Goal: Information Seeking & Learning: Compare options

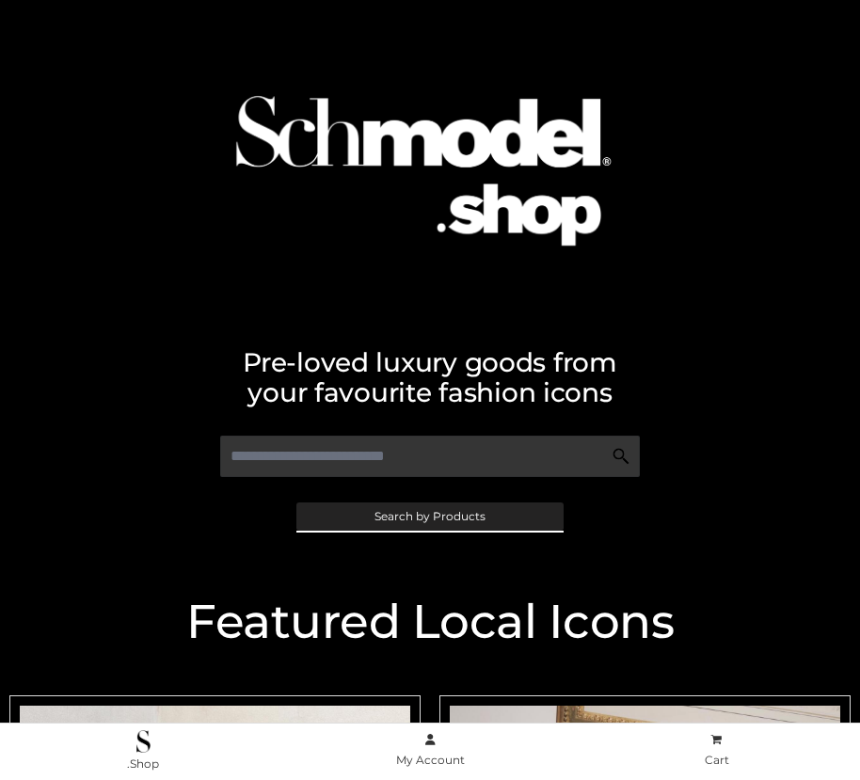
click at [429, 516] on span "Search by Products" at bounding box center [429, 516] width 111 height 11
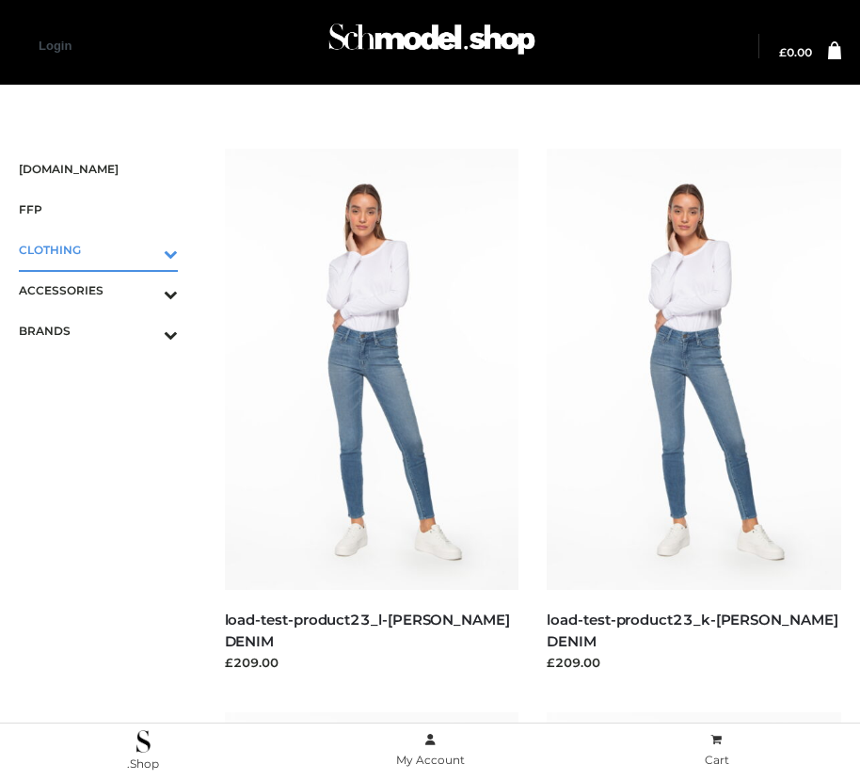
click at [144, 249] on icon "Toggle Submenu" at bounding box center [72, 254] width 211 height 22
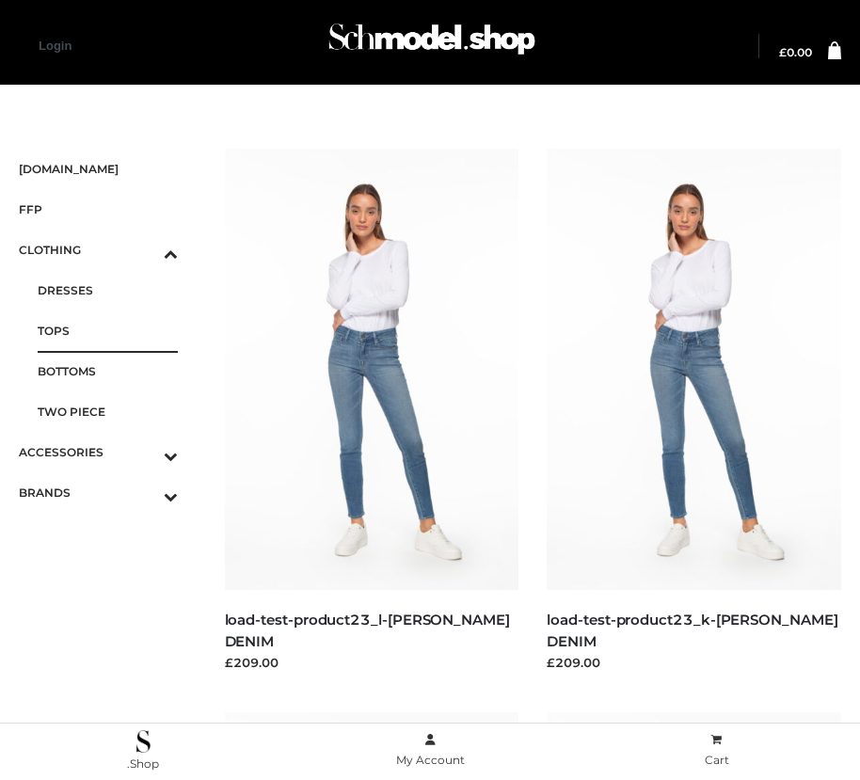
click at [107, 330] on span "TOPS" at bounding box center [108, 331] width 140 height 22
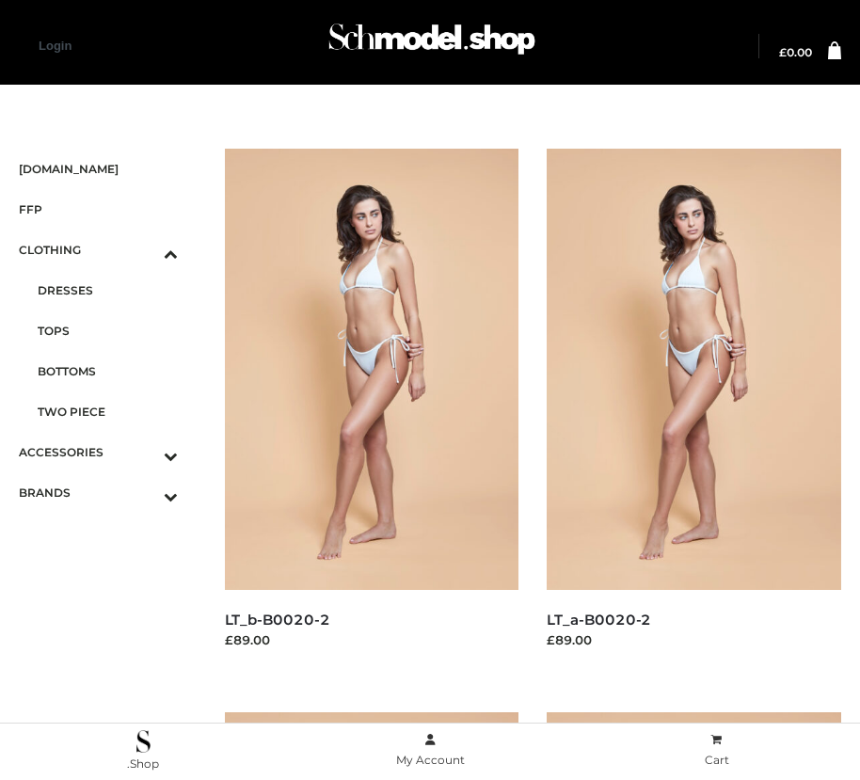
scroll to position [22, 0]
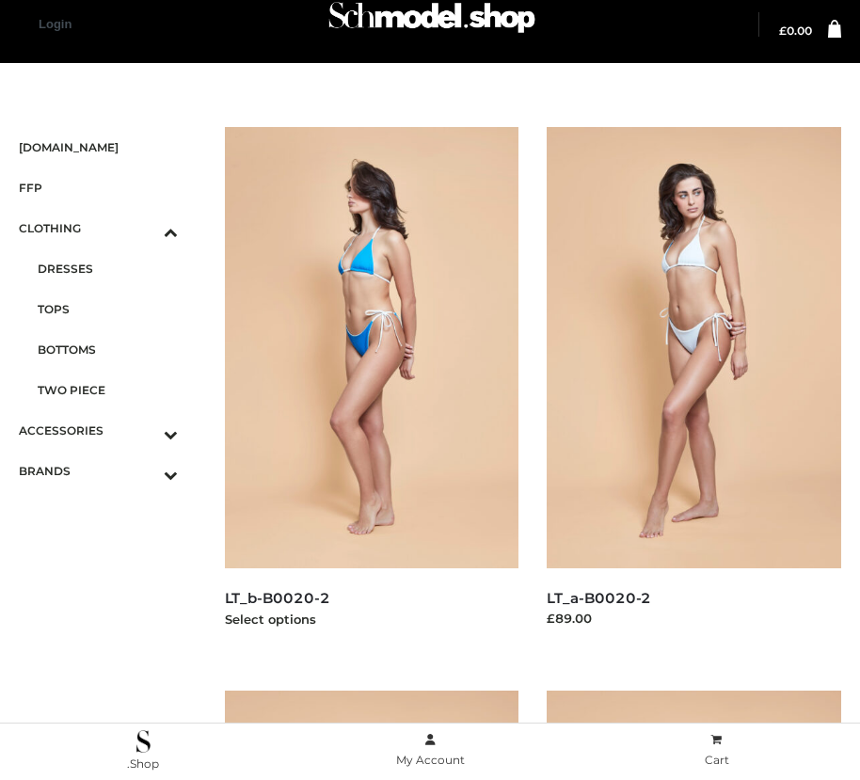
click at [371, 389] on img at bounding box center [372, 347] width 294 height 441
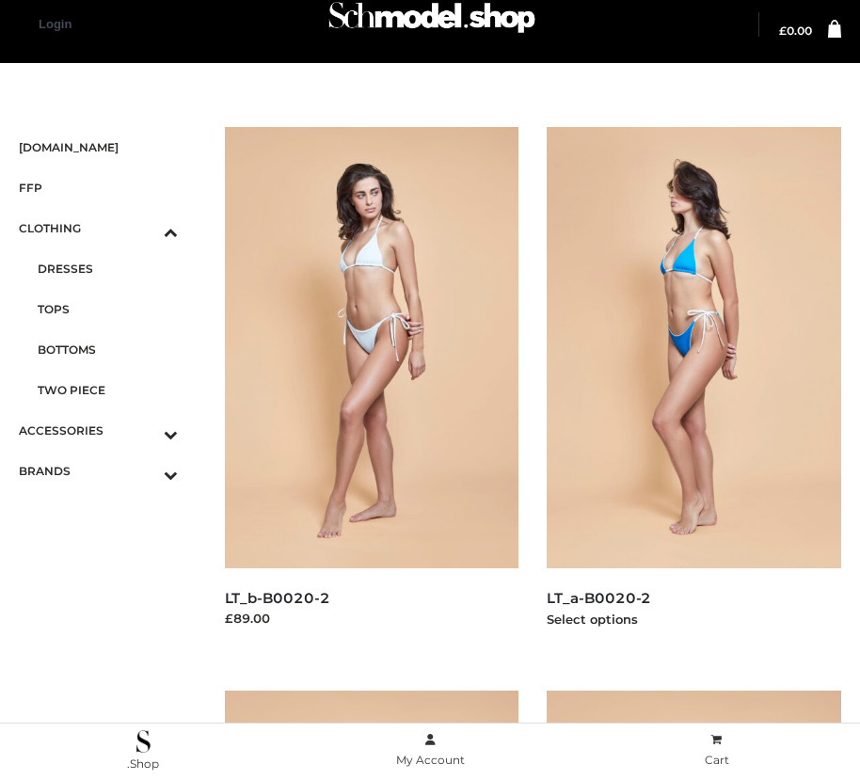
click at [693, 389] on img at bounding box center [694, 347] width 294 height 441
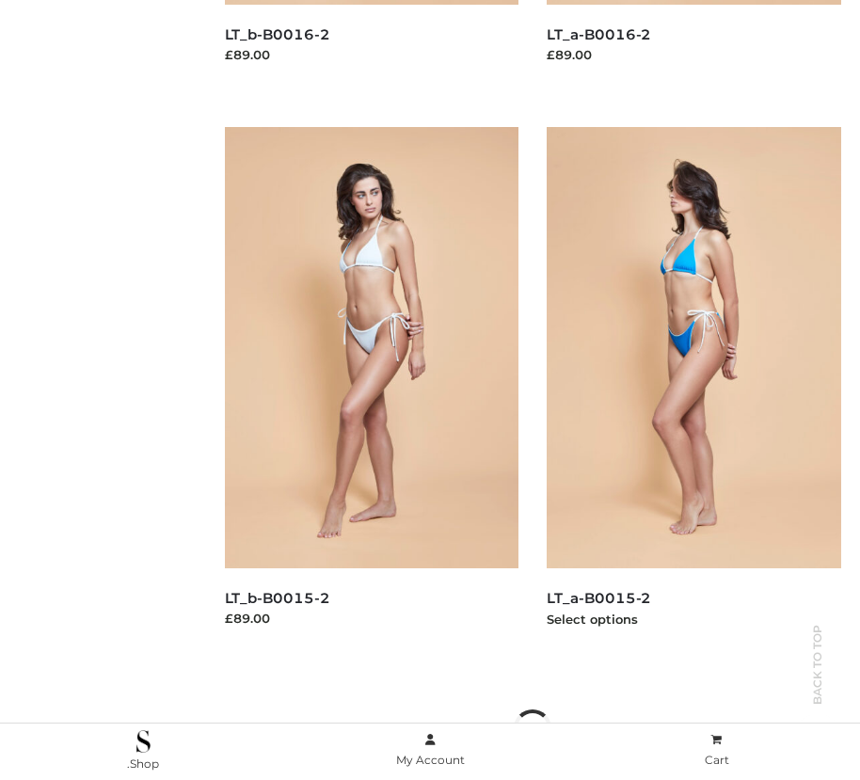
click at [693, 389] on img at bounding box center [694, 347] width 294 height 441
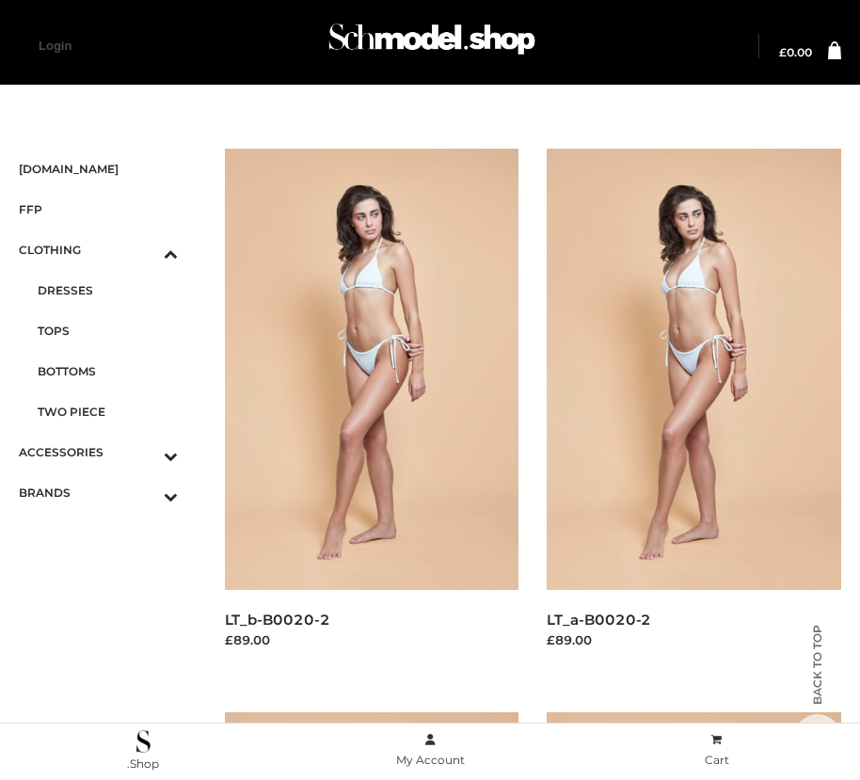
scroll to position [585, 0]
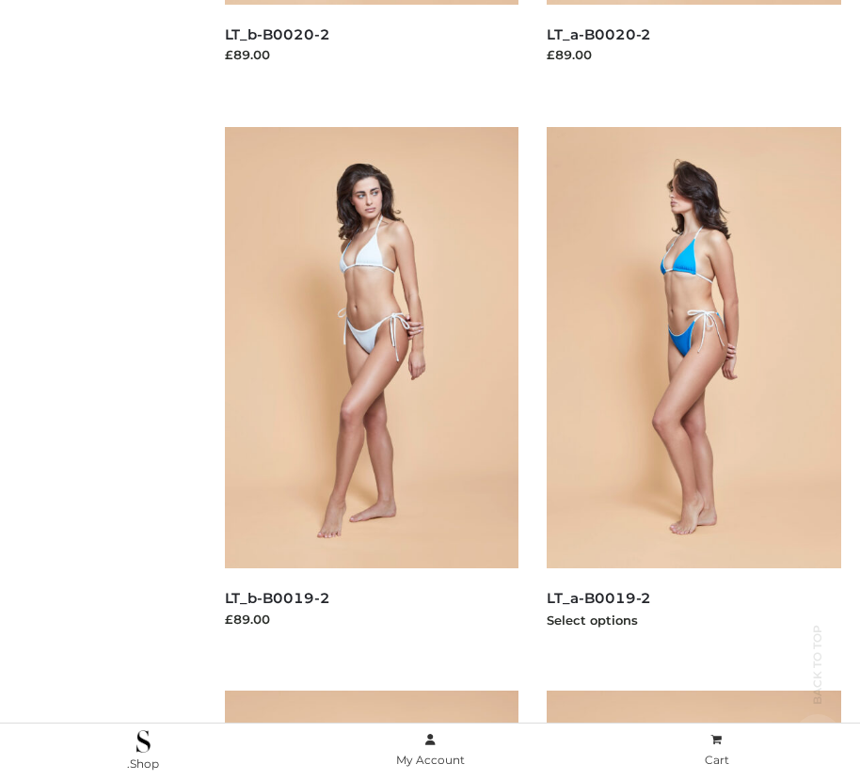
click at [693, 389] on img at bounding box center [694, 347] width 294 height 441
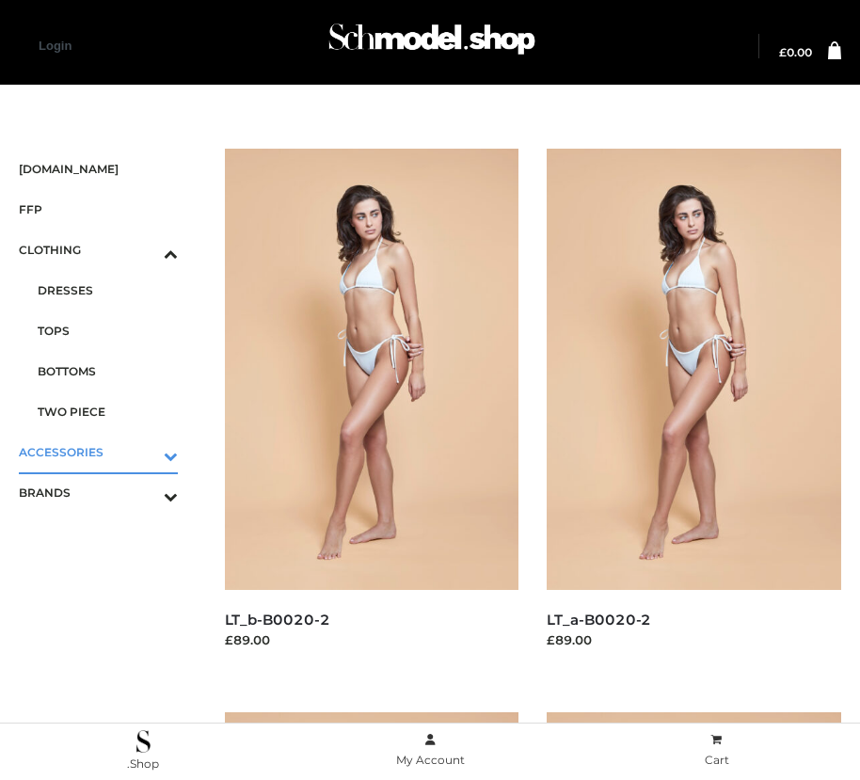
click at [144, 452] on icon "Toggle Submenu" at bounding box center [72, 456] width 211 height 22
click at [107, 330] on span "BAGS" at bounding box center [108, 331] width 140 height 22
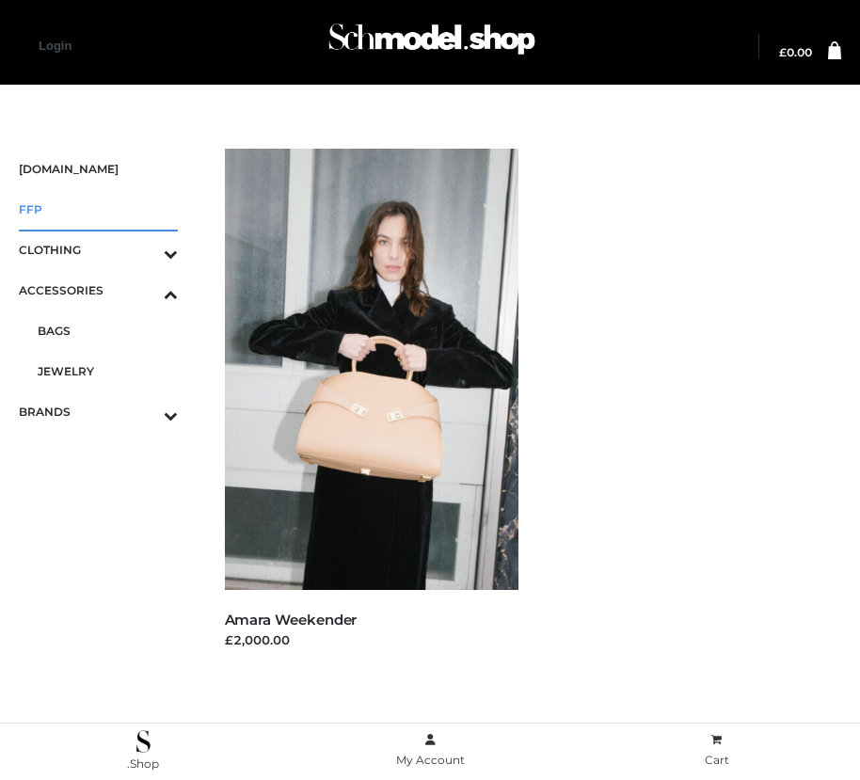
click at [98, 209] on span "FFP" at bounding box center [98, 210] width 159 height 22
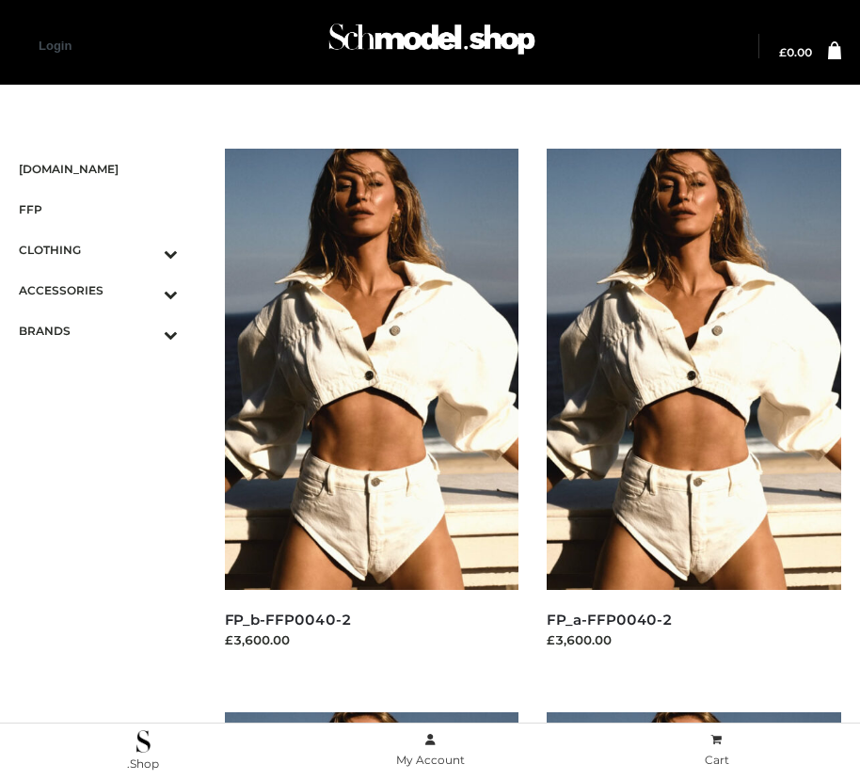
scroll to position [1712, 0]
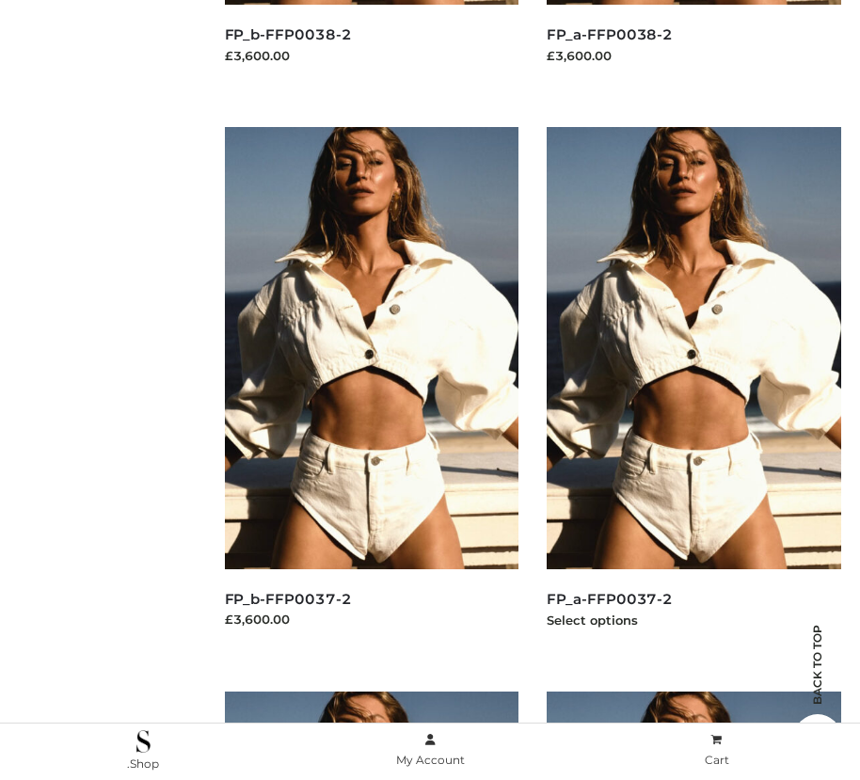
click at [693, 389] on img at bounding box center [694, 347] width 294 height 441
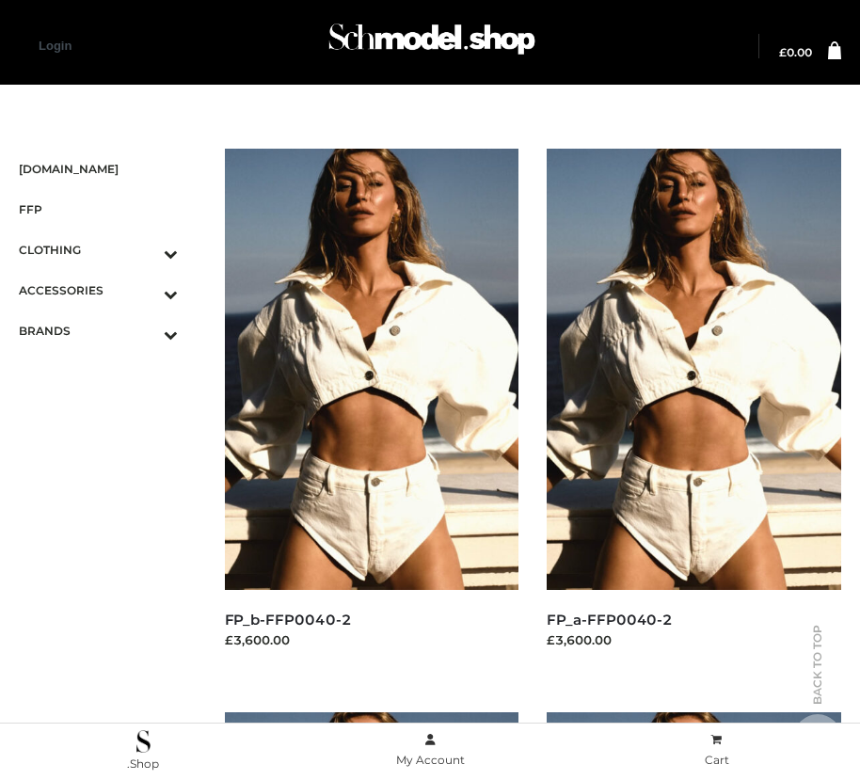
scroll to position [585, 0]
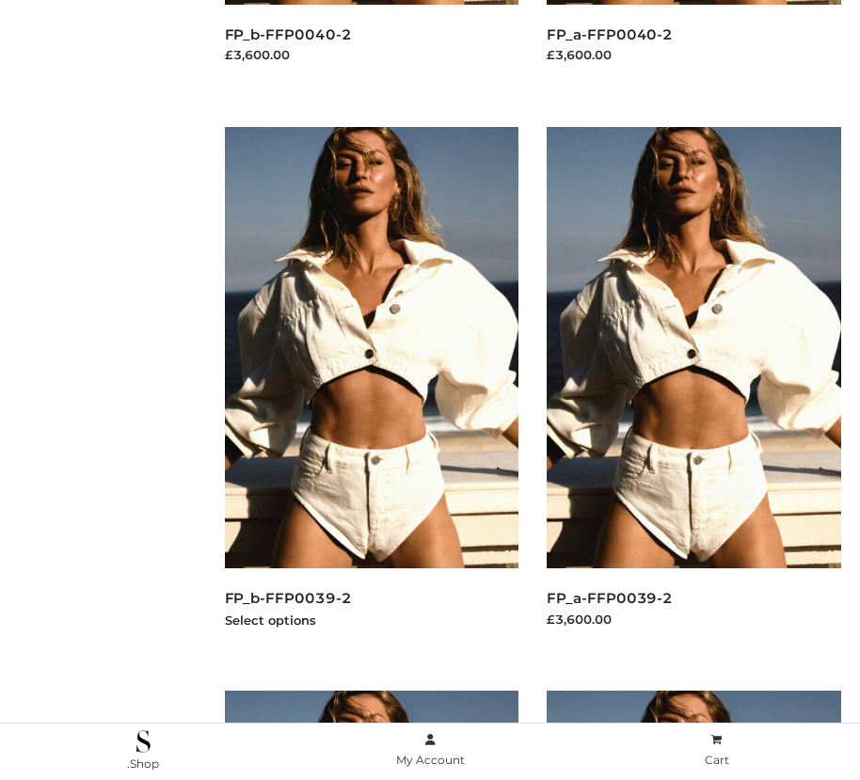
click at [371, 389] on img at bounding box center [372, 347] width 294 height 441
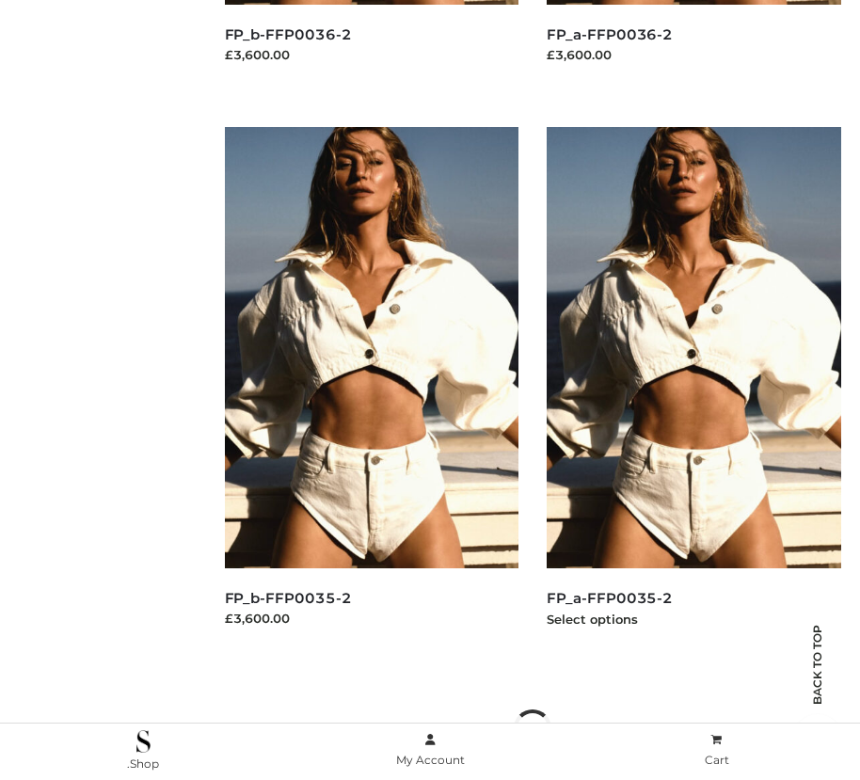
click at [693, 389] on img at bounding box center [694, 347] width 294 height 441
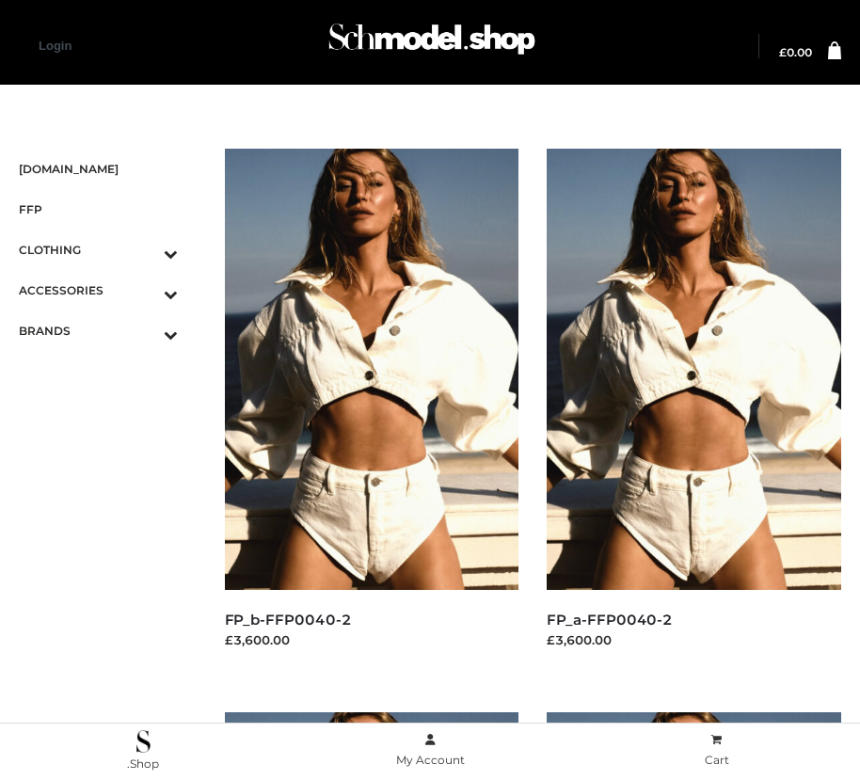
scroll to position [1712, 0]
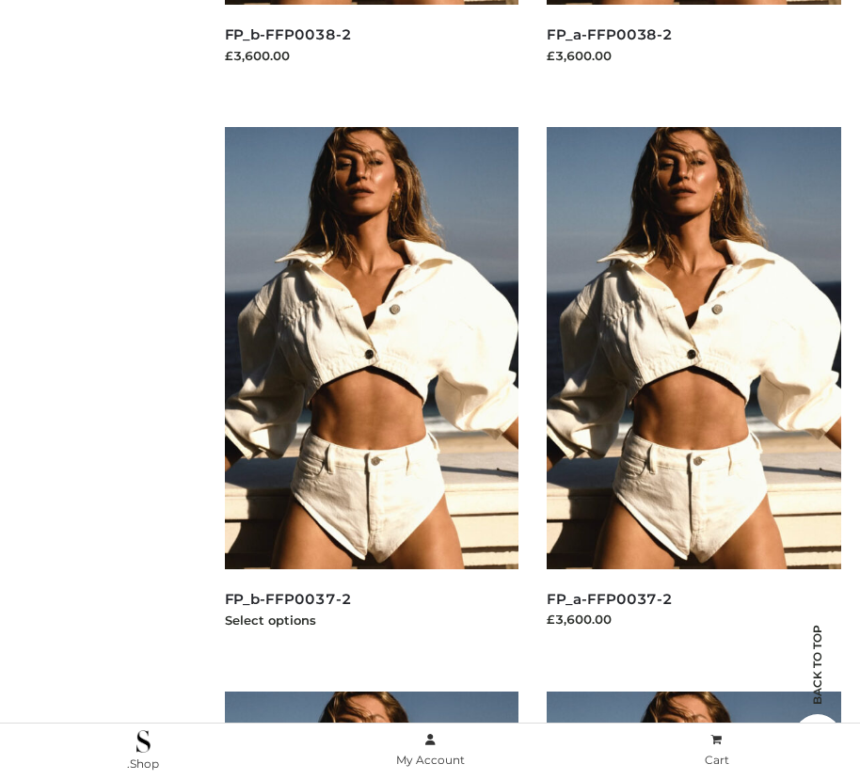
click at [371, 389] on img at bounding box center [372, 347] width 294 height 441
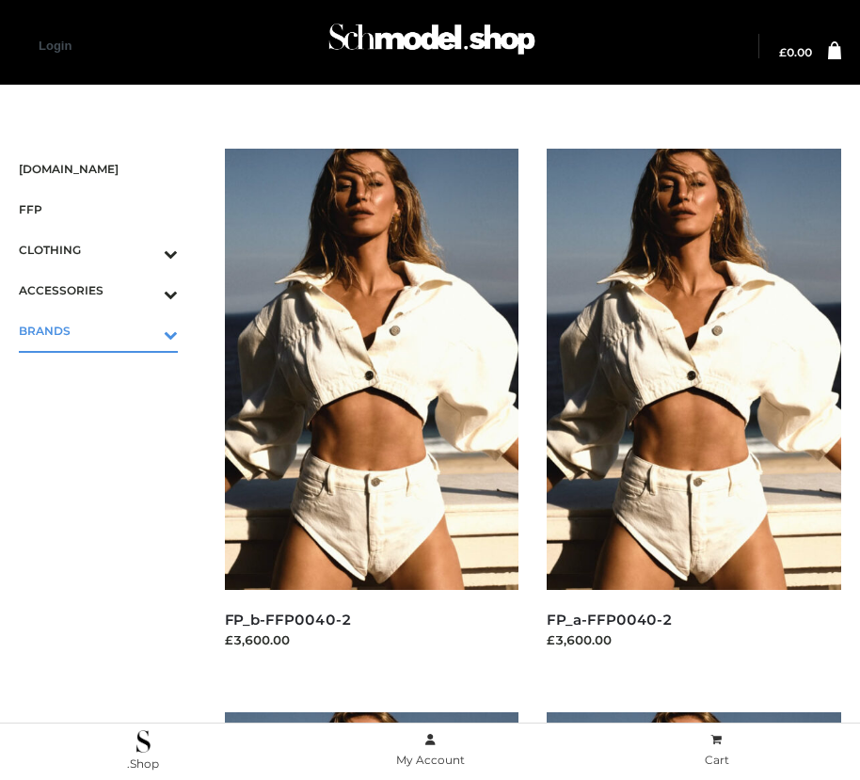
click at [144, 330] on icon "Toggle Submenu" at bounding box center [72, 335] width 211 height 22
click at [107, 371] on span "OPP SWIMWEAR" at bounding box center [108, 371] width 140 height 22
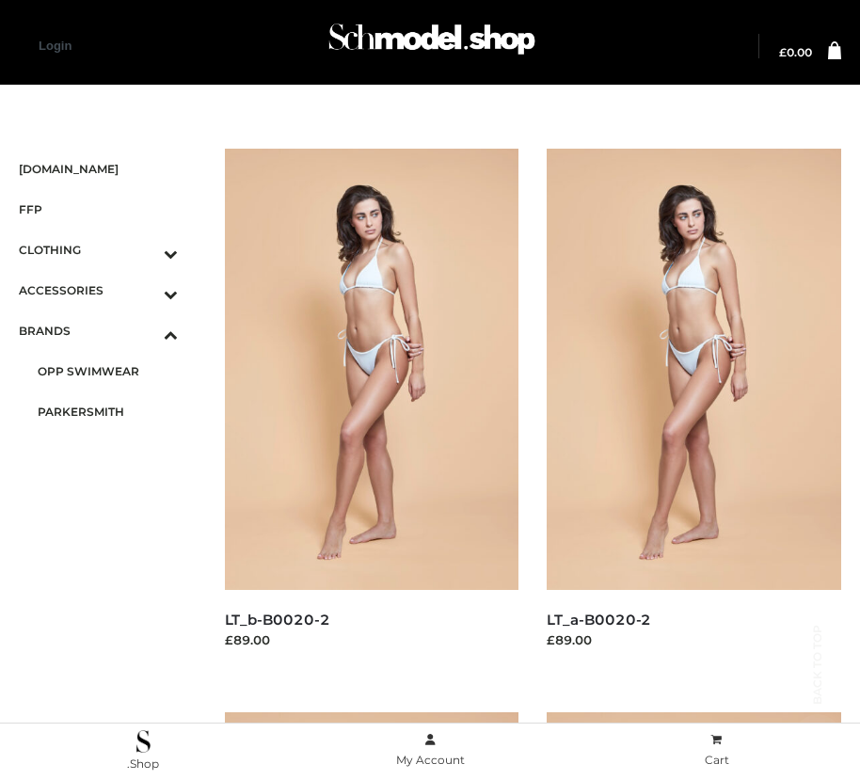
scroll to position [2277, 0]
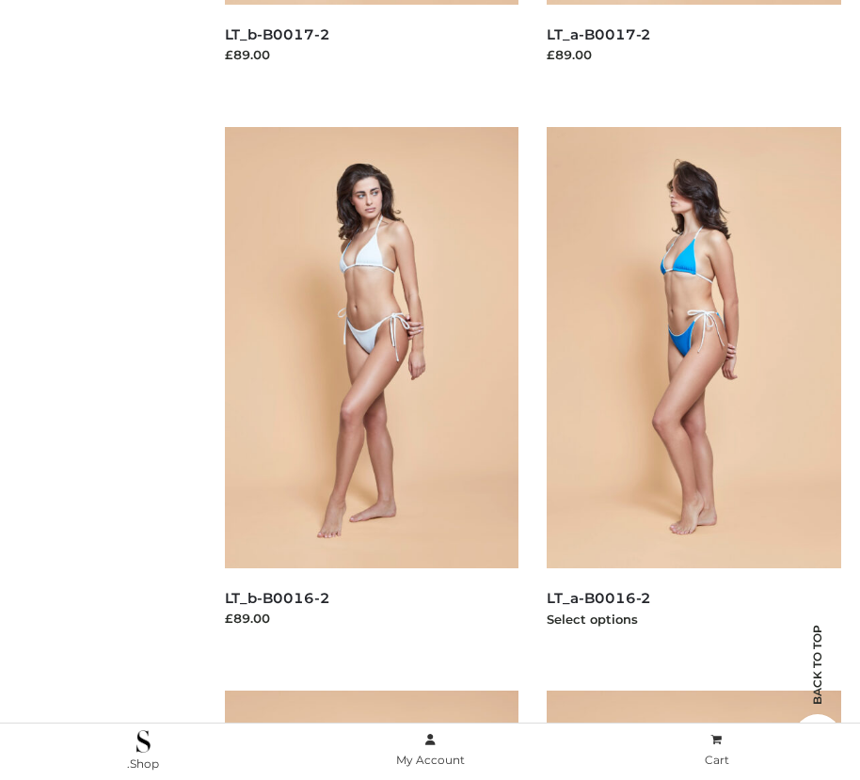
click at [693, 389] on img at bounding box center [694, 347] width 294 height 441
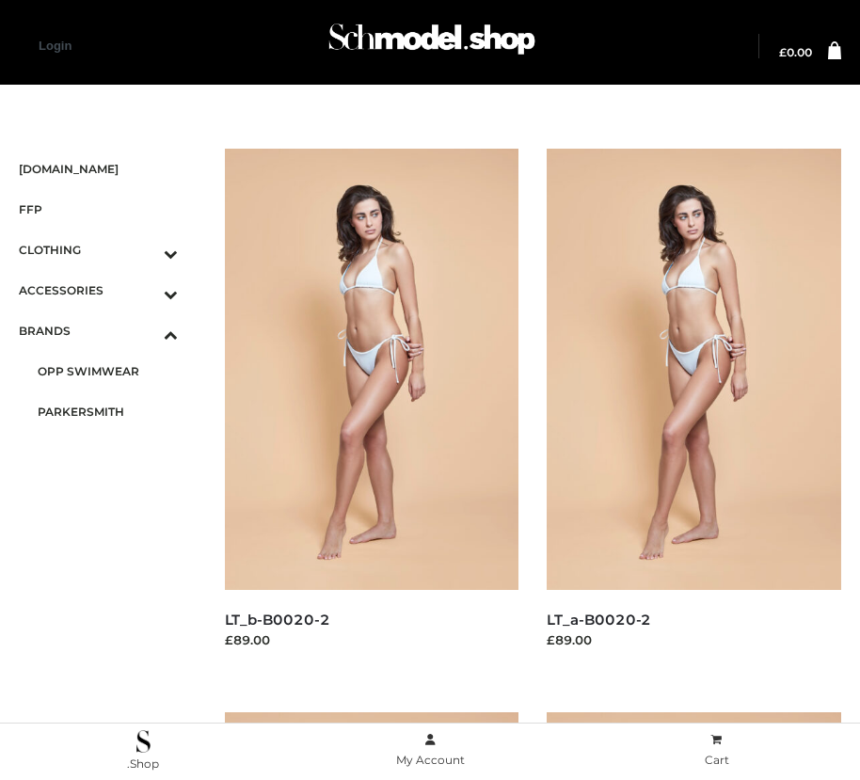
scroll to position [1149, 0]
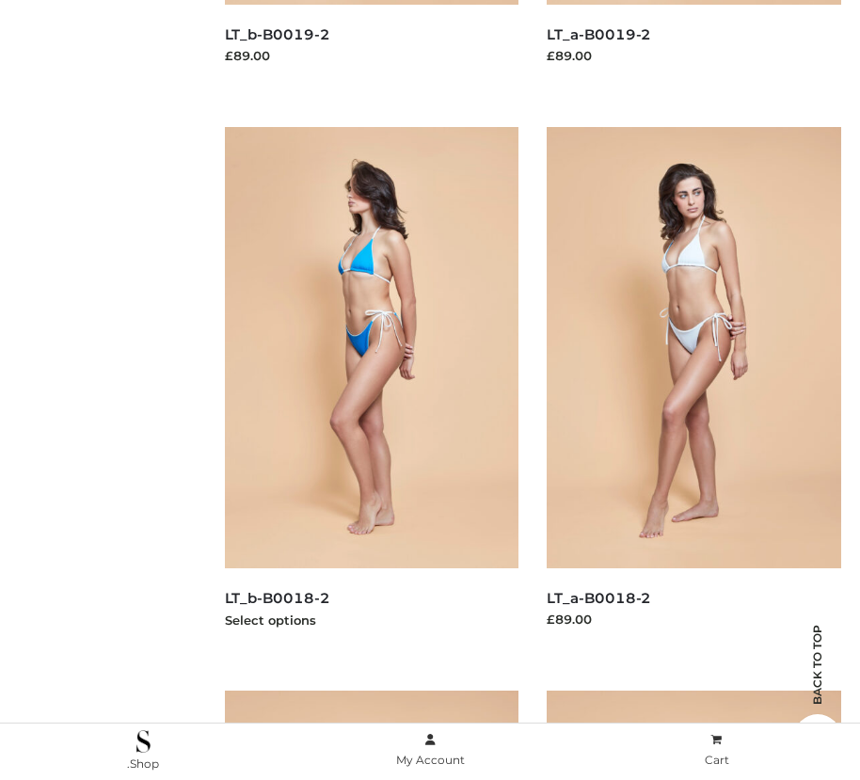
click at [371, 389] on img at bounding box center [372, 347] width 294 height 441
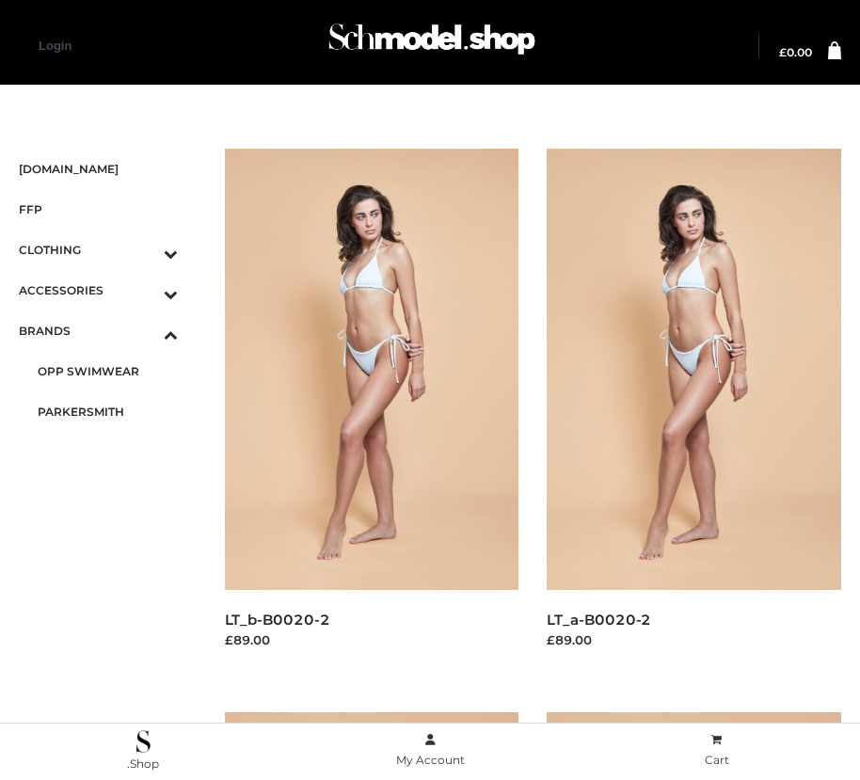
scroll to position [585, 0]
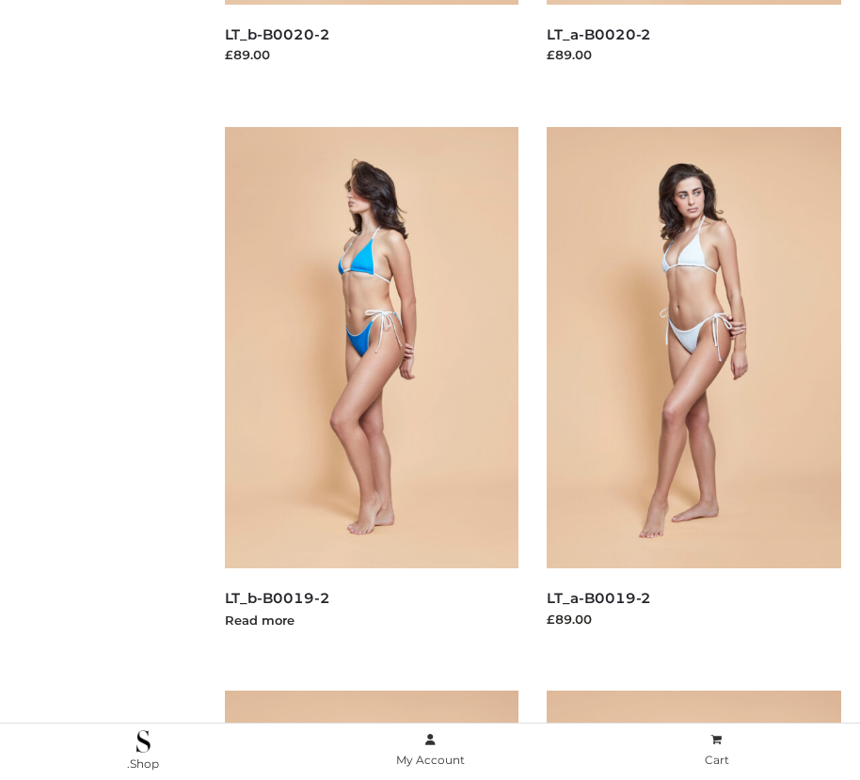
click at [371, 389] on img at bounding box center [372, 347] width 294 height 441
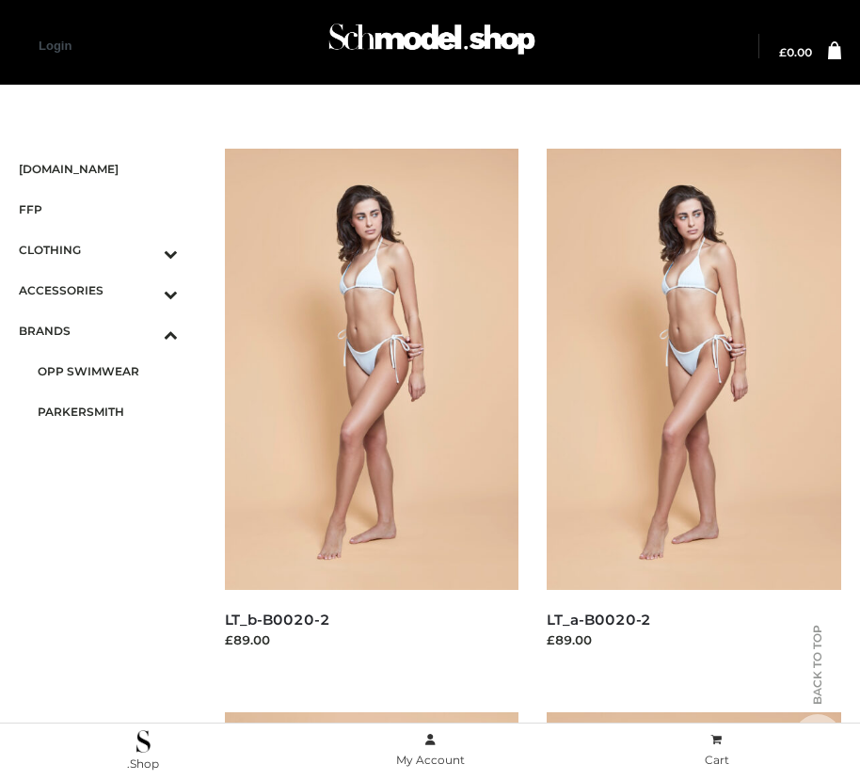
scroll to position [2840, 0]
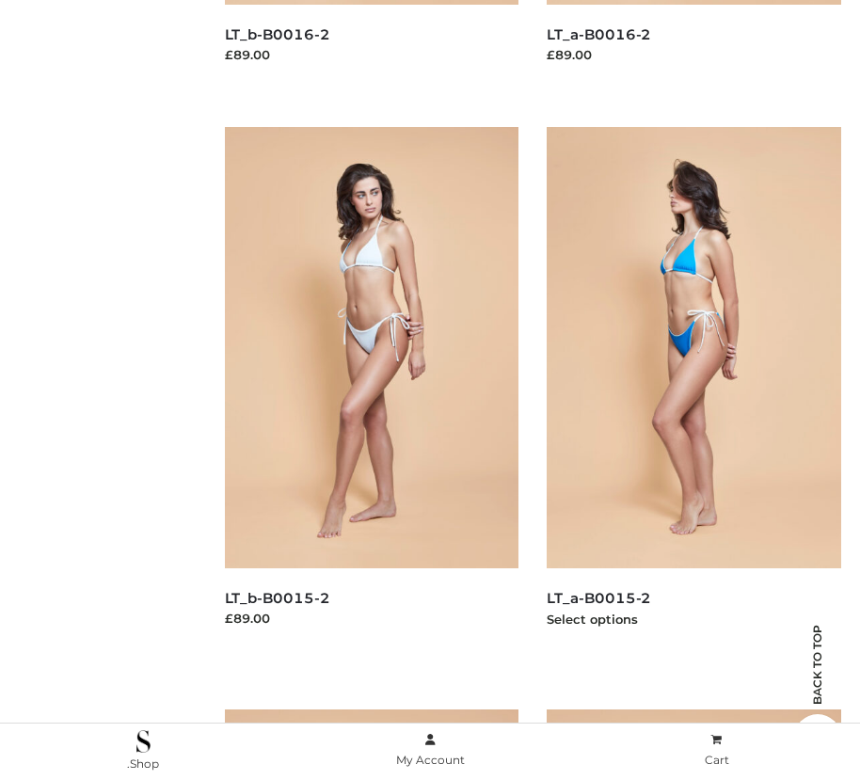
click at [693, 389] on img at bounding box center [694, 347] width 294 height 441
